Goal: Find specific page/section: Find specific page/section

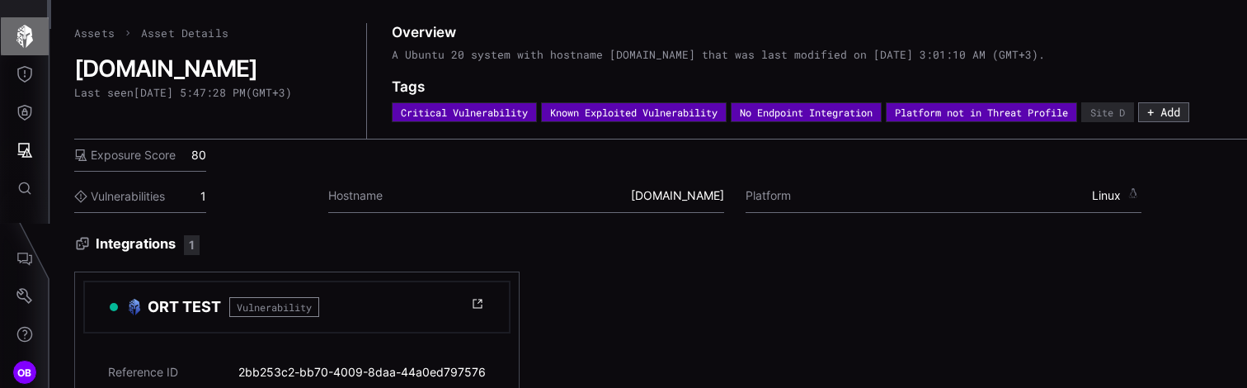
click at [26, 40] on icon "button" at bounding box center [24, 36] width 23 height 23
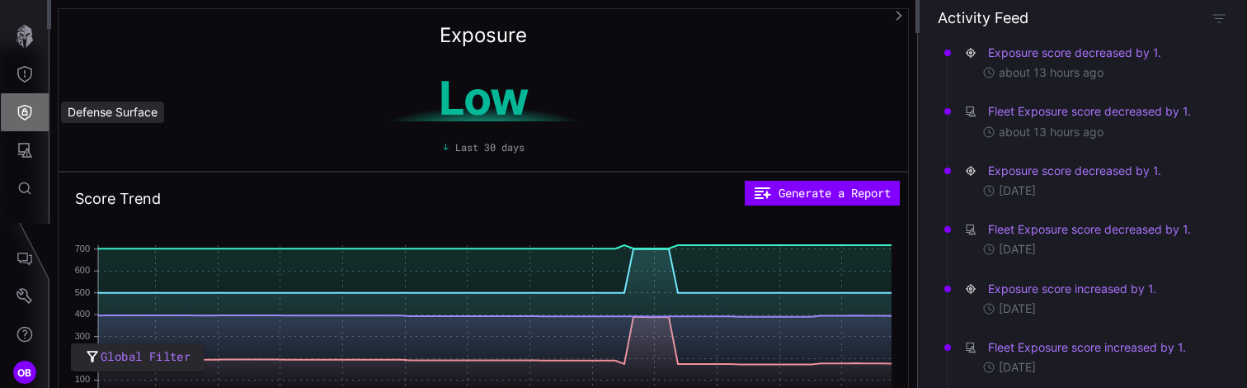
click at [29, 111] on icon "Defense Surface" at bounding box center [24, 112] width 16 height 16
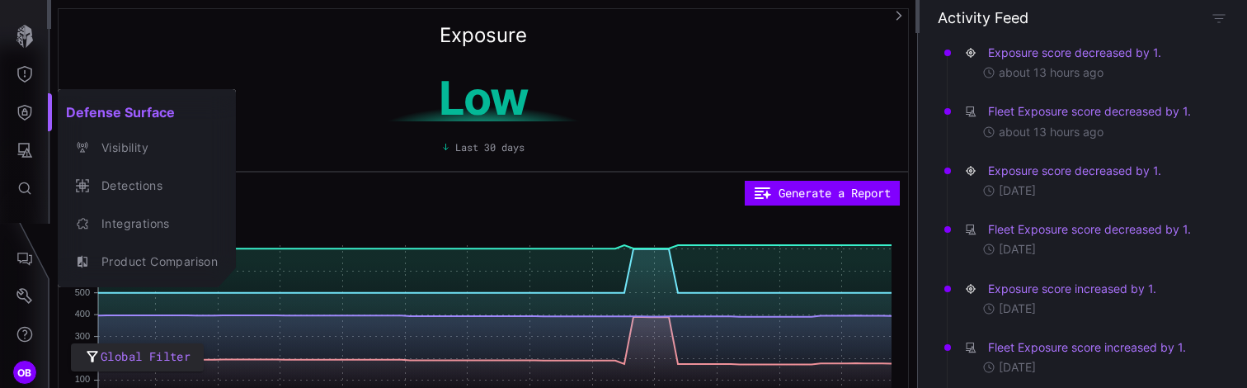
click at [21, 81] on div at bounding box center [623, 194] width 1247 height 388
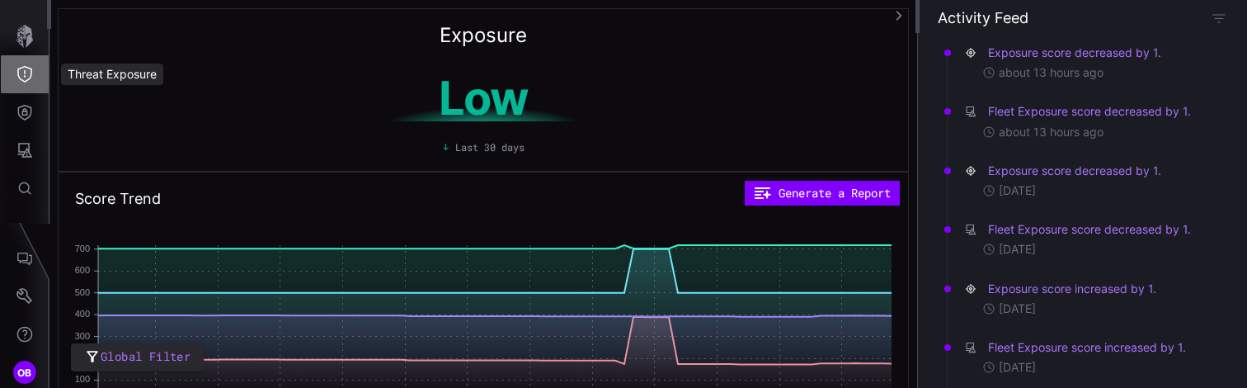
click at [21, 81] on icon "Threat Exposure" at bounding box center [24, 74] width 16 height 16
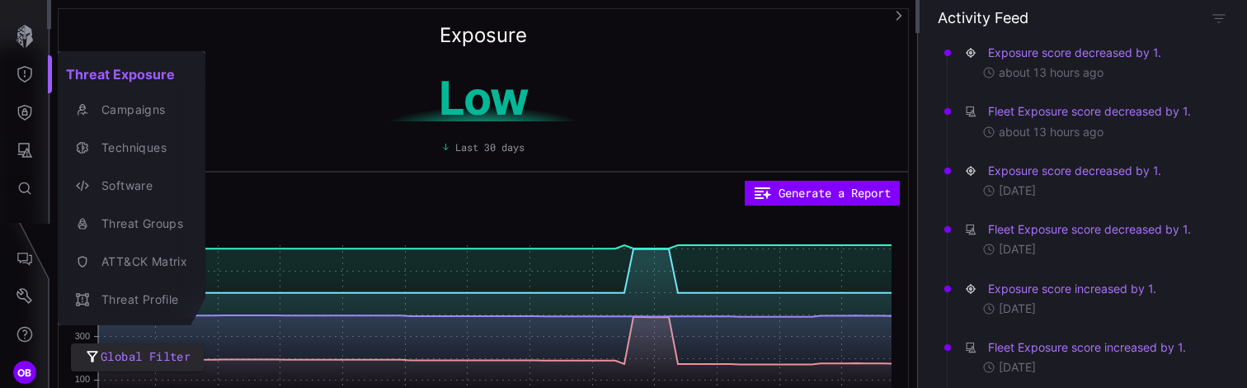
click at [22, 148] on div at bounding box center [623, 194] width 1247 height 388
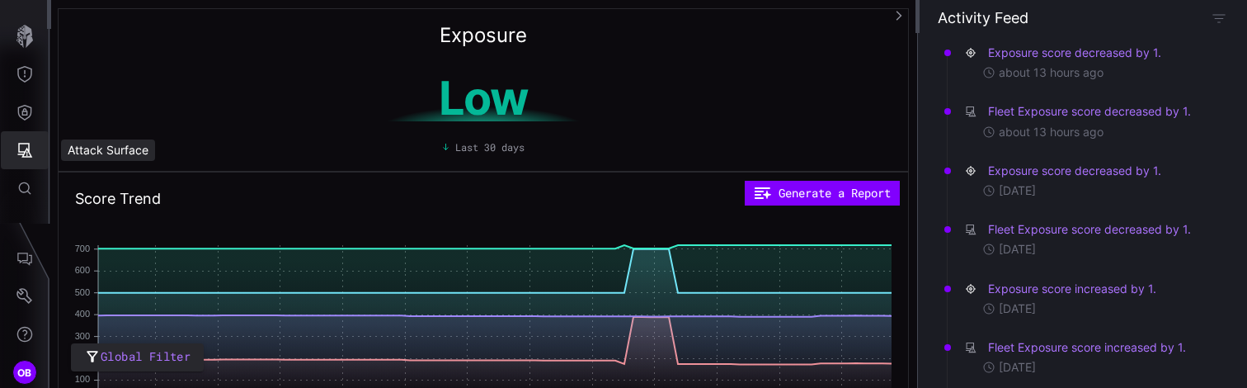
click at [22, 148] on icon "Attack Surface" at bounding box center [24, 150] width 16 height 16
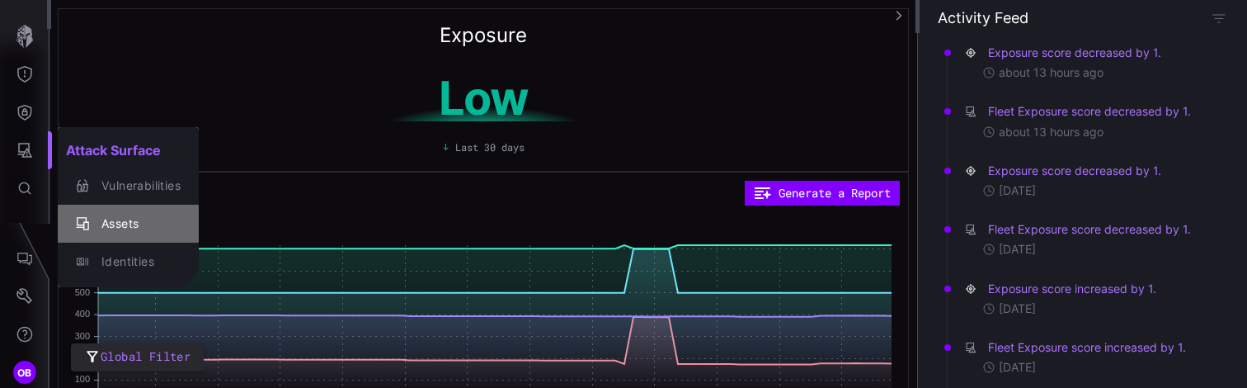
click at [127, 223] on div "Assets" at bounding box center [136, 224] width 87 height 21
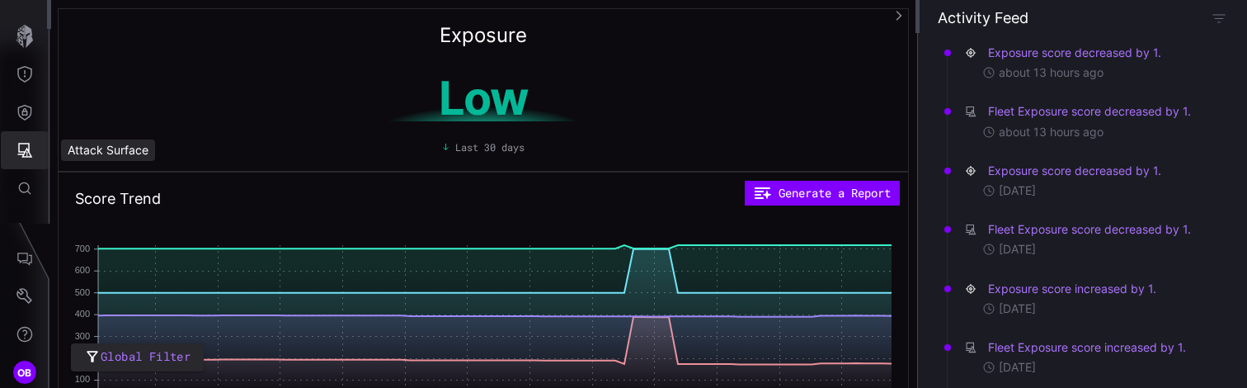
click at [23, 153] on icon "Attack Surface" at bounding box center [25, 150] width 15 height 15
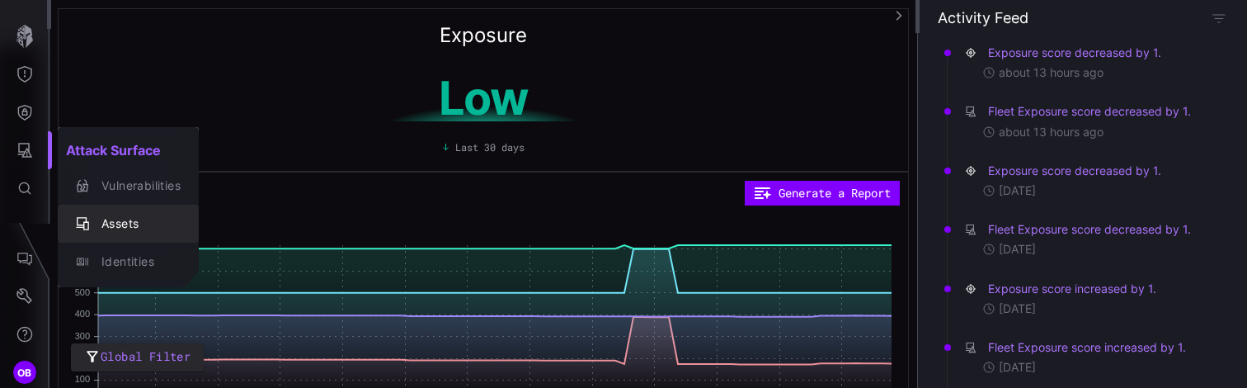
click at [115, 224] on div "Assets" at bounding box center [136, 224] width 87 height 21
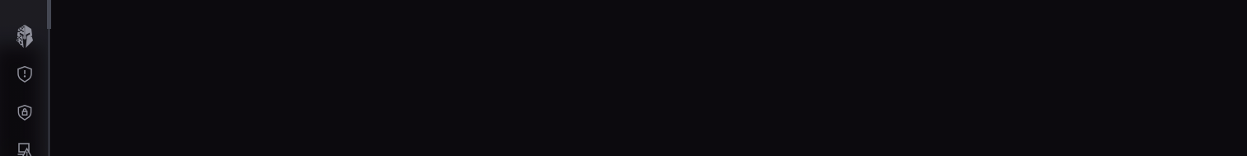
click at [469, 152] on div at bounding box center [649, 78] width 1196 height 156
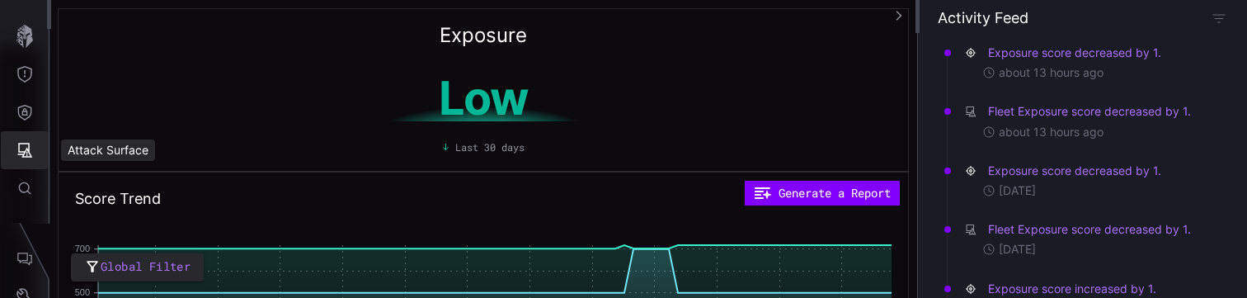
click at [26, 155] on icon "Attack Surface" at bounding box center [25, 150] width 15 height 15
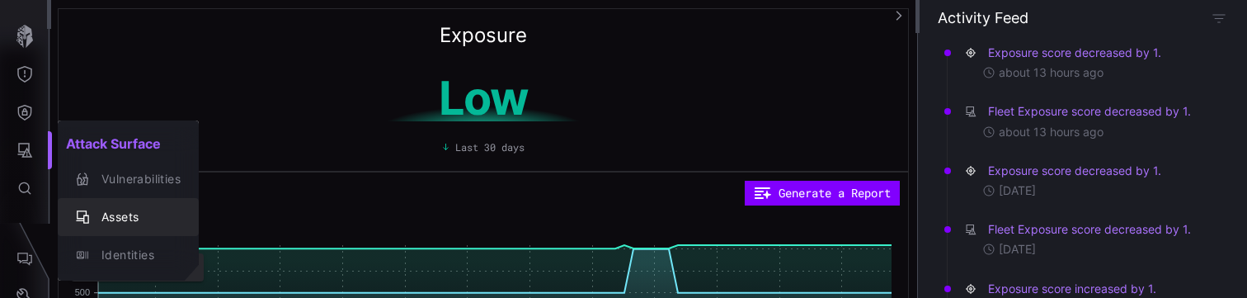
click at [122, 155] on div "Assets" at bounding box center [136, 217] width 87 height 21
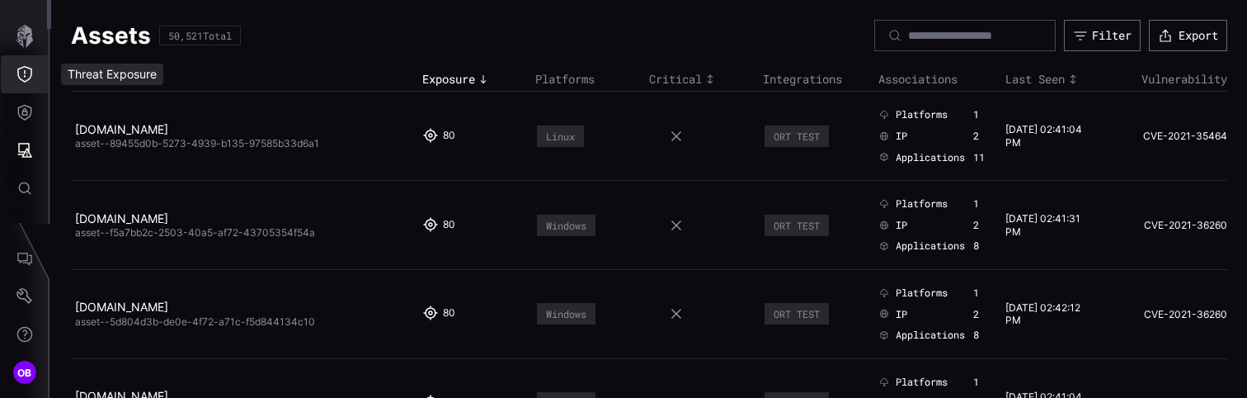
click at [31, 76] on icon "Threat Exposure" at bounding box center [24, 74] width 15 height 16
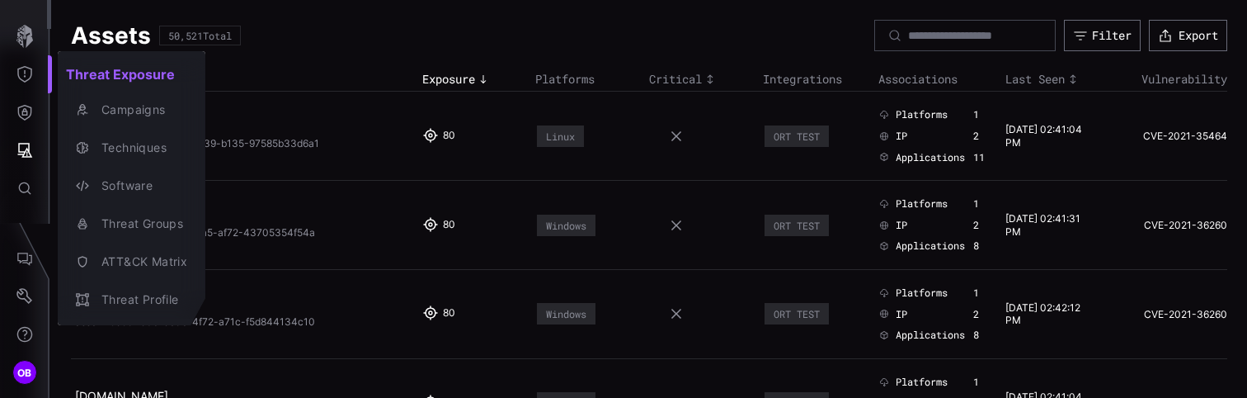
click at [24, 117] on div at bounding box center [623, 199] width 1247 height 398
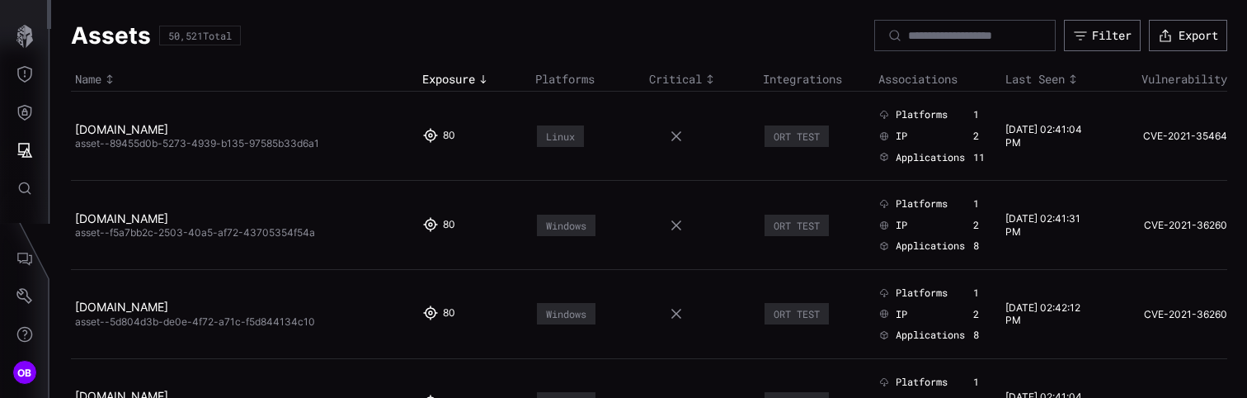
click at [24, 117] on div "Threat Exposure Campaigns Techniques Software Threat Groups ATT&CK Matrix Threa…" at bounding box center [626, 199] width 1241 height 398
click at [24, 117] on icon "Defense Surface" at bounding box center [24, 112] width 16 height 16
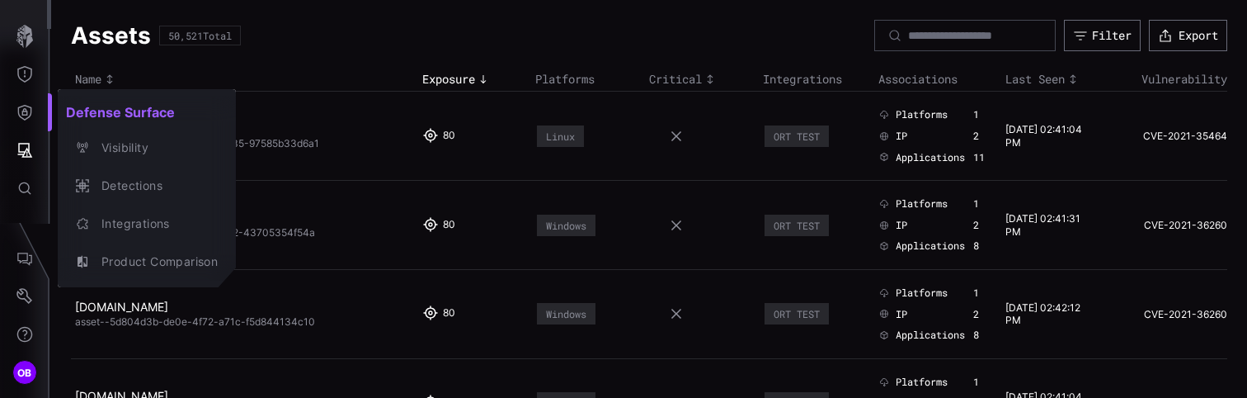
click at [27, 155] on div at bounding box center [623, 199] width 1247 height 398
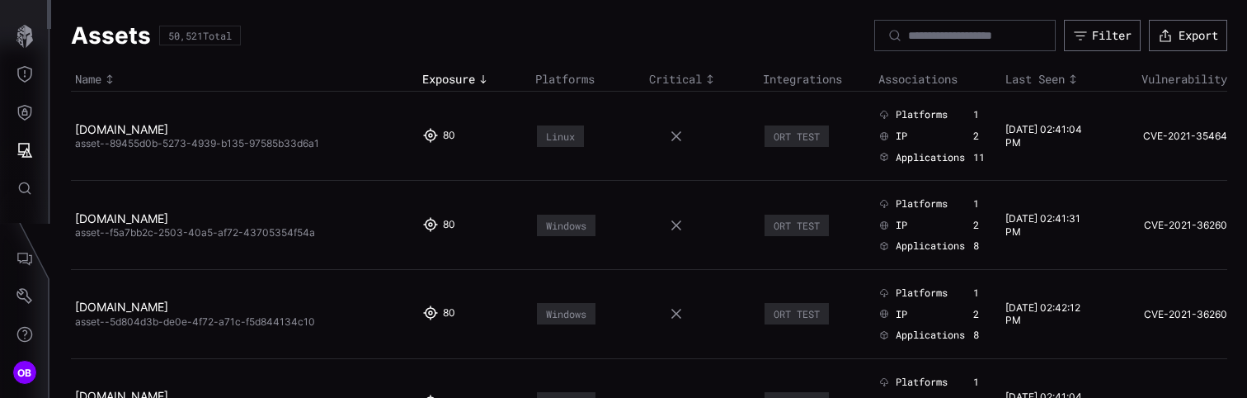
click at [27, 155] on div "Defense Surface Visibility Detections Integrations Product Comparison" at bounding box center [626, 199] width 1241 height 398
click at [27, 155] on icon "Attack Surface" at bounding box center [24, 150] width 16 height 16
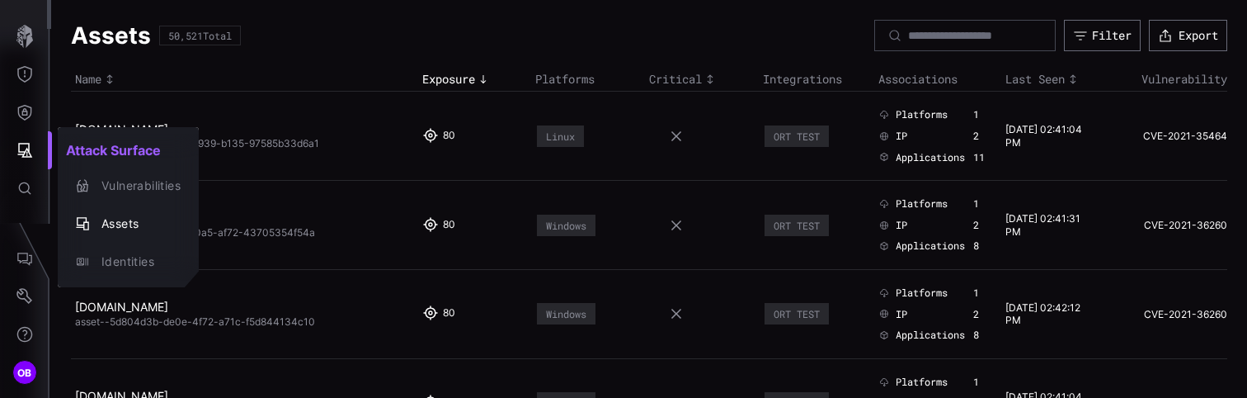
click at [459, 19] on div at bounding box center [623, 199] width 1247 height 398
